Goal: Task Accomplishment & Management: Complete application form

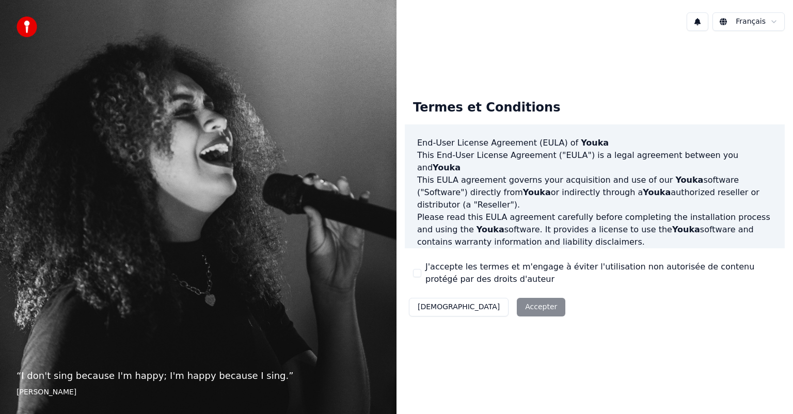
click at [482, 305] on div "Décliner Accepter" at bounding box center [487, 307] width 165 height 27
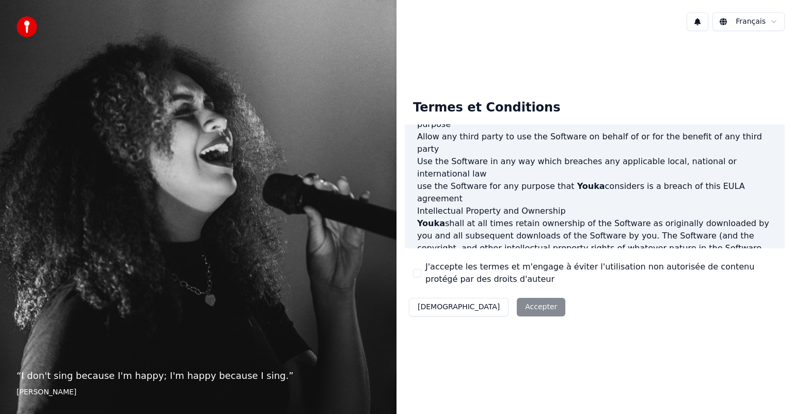
scroll to position [557, 0]
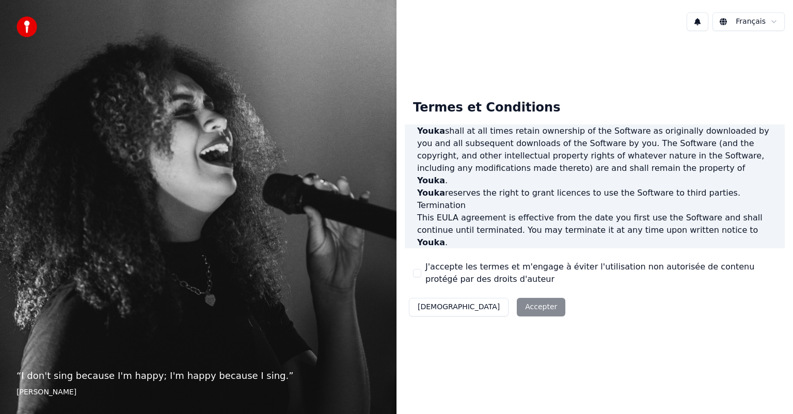
click at [481, 305] on div "Décliner Accepter" at bounding box center [487, 307] width 165 height 27
click at [483, 306] on div "Décliner Accepter" at bounding box center [487, 307] width 165 height 27
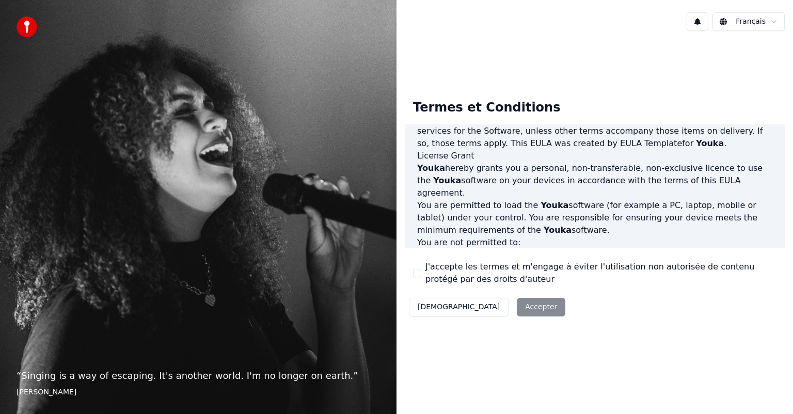
scroll to position [557, 0]
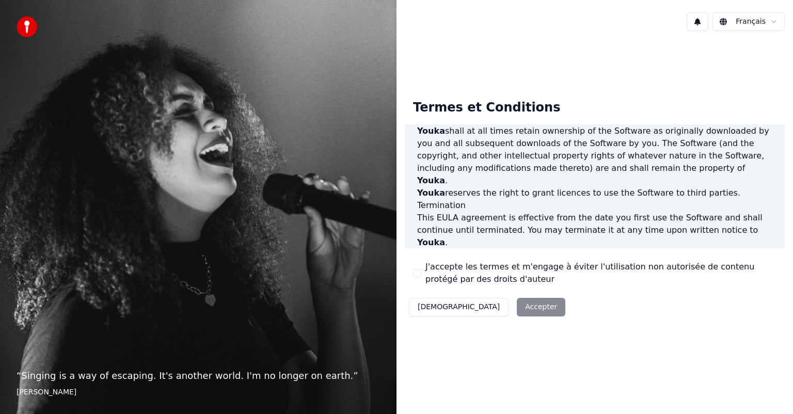
click at [483, 307] on div "Décliner Accepter" at bounding box center [487, 307] width 165 height 27
click at [485, 307] on div "Décliner Accepter" at bounding box center [487, 307] width 165 height 27
click at [436, 306] on button "[DEMOGRAPHIC_DATA]" at bounding box center [459, 307] width 100 height 19
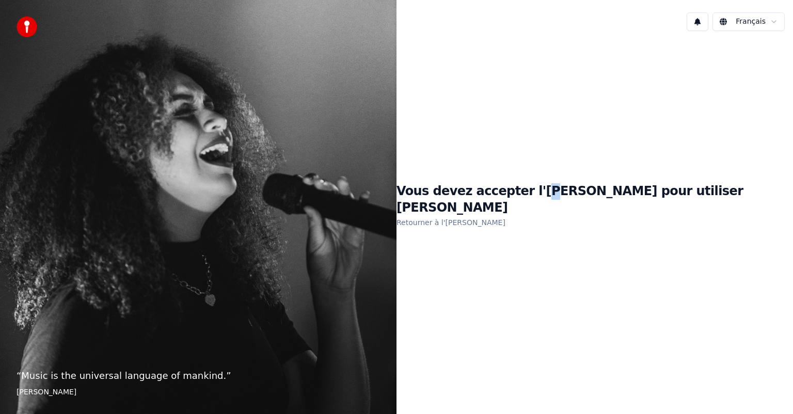
click at [599, 198] on h1 "Vous devez accepter l'EULA pour utiliser Youka" at bounding box center [595, 199] width 397 height 33
click at [773, 21] on html "“ Music is the universal language of mankind. ” Henry Wadsworth Longfellow Fran…" at bounding box center [396, 207] width 793 height 414
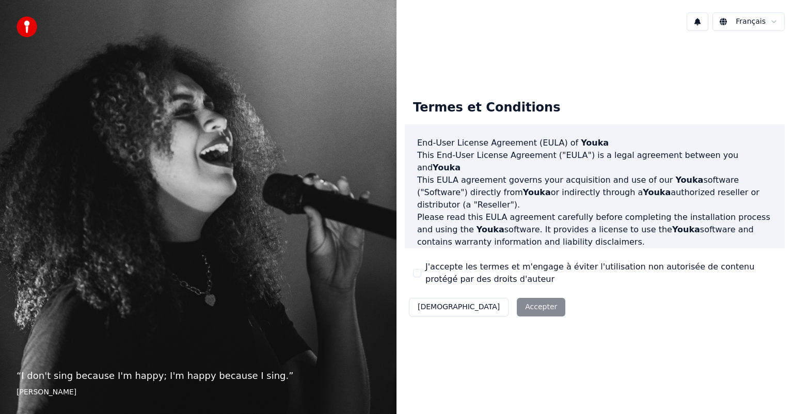
click at [483, 306] on div "Décliner Accepter" at bounding box center [487, 307] width 165 height 27
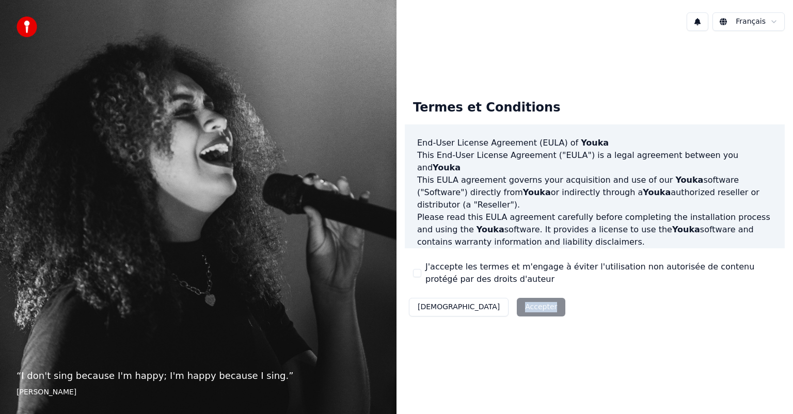
click at [483, 306] on div "Décliner Accepter" at bounding box center [487, 307] width 165 height 27
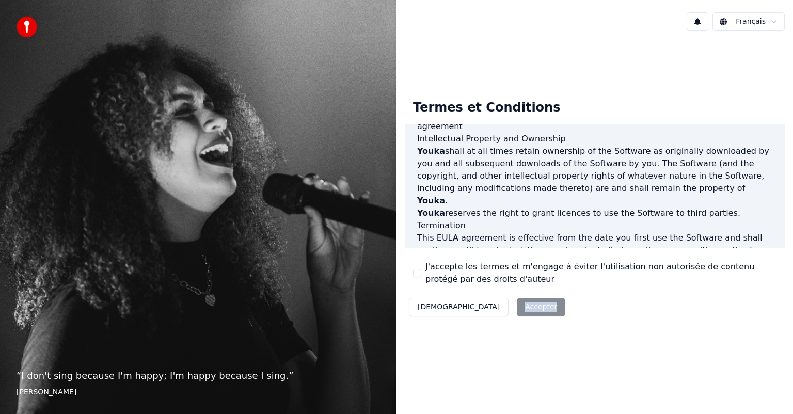
scroll to position [557, 0]
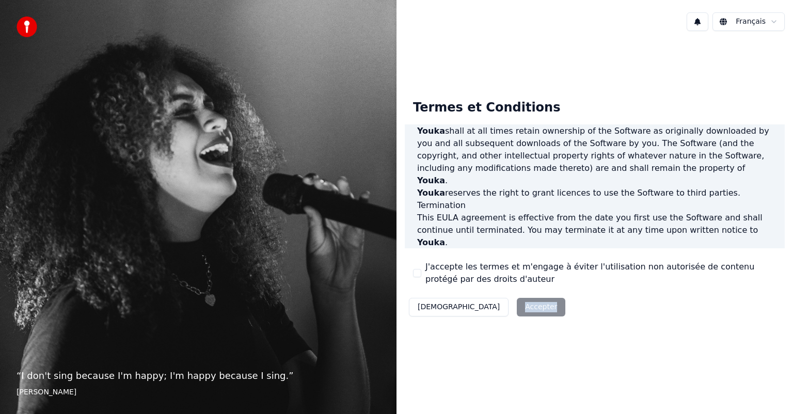
click at [494, 308] on div "Décliner Accepter" at bounding box center [487, 307] width 165 height 27
click at [492, 308] on div "Décliner Accepter" at bounding box center [487, 307] width 165 height 27
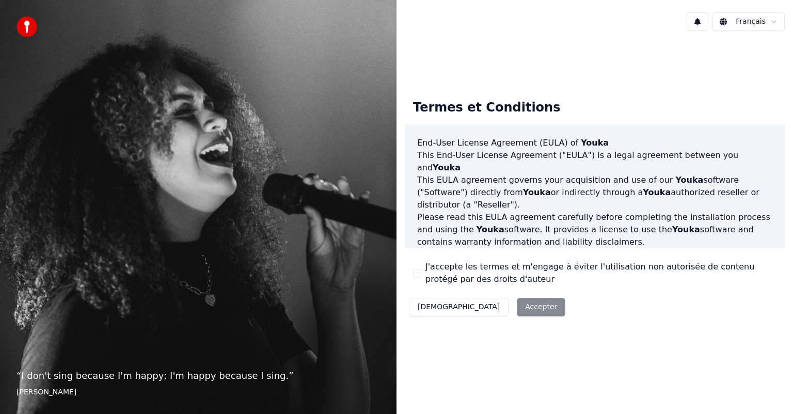
click at [482, 308] on div "Décliner Accepter" at bounding box center [487, 307] width 165 height 27
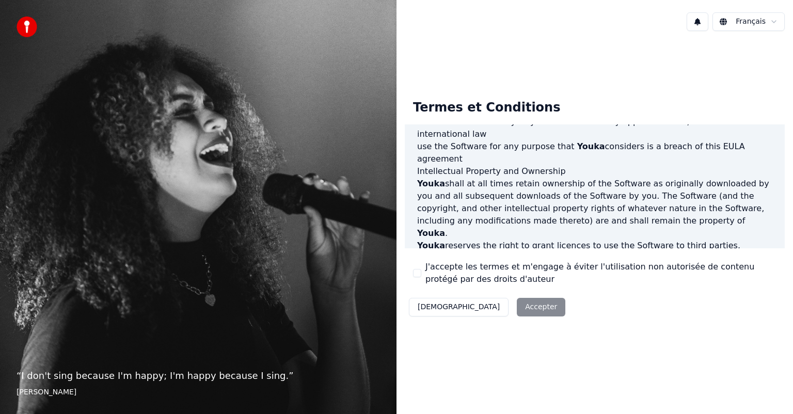
scroll to position [557, 0]
